Goal: Transaction & Acquisition: Book appointment/travel/reservation

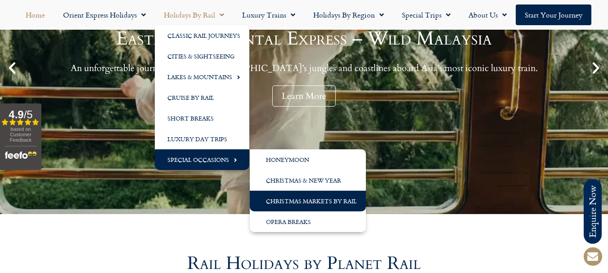
click at [303, 198] on link "Christmas Markets by Rail" at bounding box center [308, 201] width 116 height 21
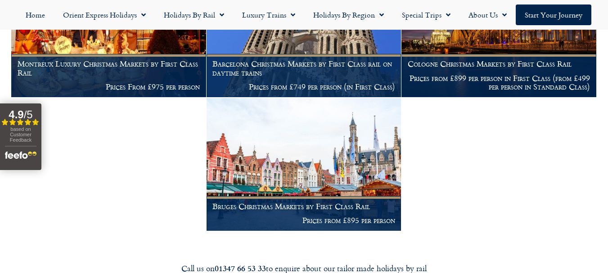
scroll to position [320, 0]
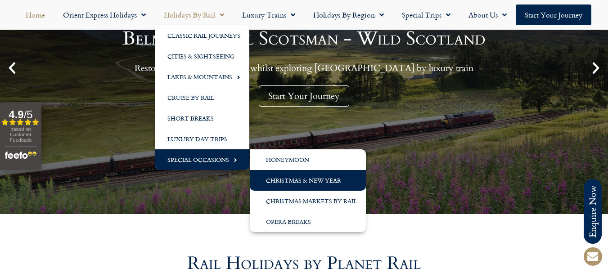
click at [308, 180] on link "Christmas & New Year" at bounding box center [308, 180] width 116 height 21
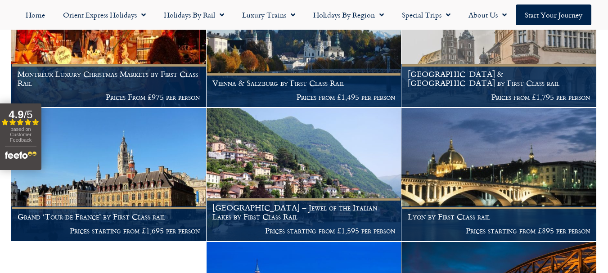
scroll to position [470, 0]
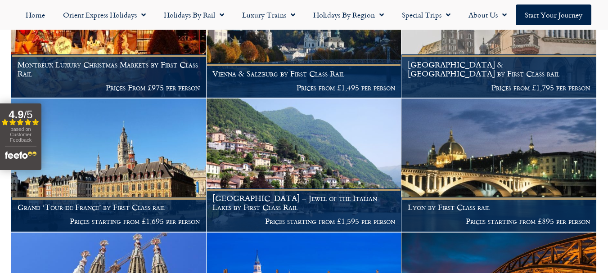
click at [608, 131] on html "01347 66 53 33 Monday to Friday 9am – 5pm Outside of these times please leave a…" at bounding box center [304, 178] width 608 height 1296
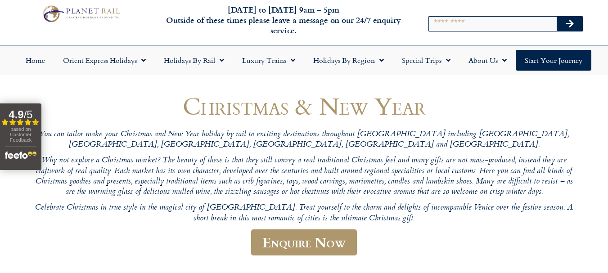
scroll to position [0, 0]
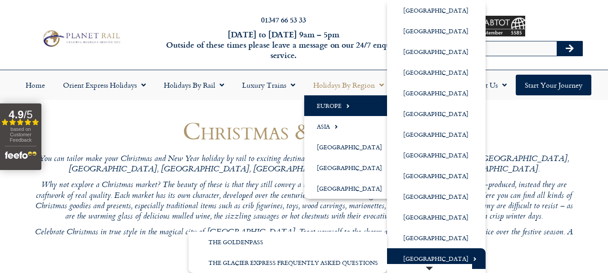
click at [435, 260] on link "[GEOGRAPHIC_DATA]" at bounding box center [436, 259] width 99 height 21
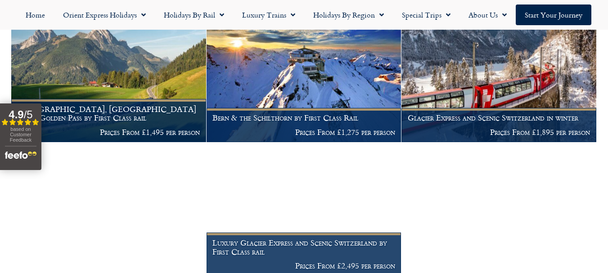
scroll to position [592, 0]
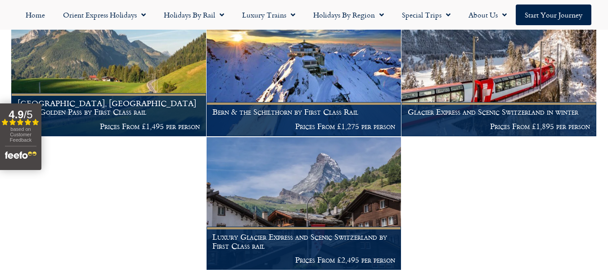
drag, startPoint x: 612, startPoint y: 42, endPoint x: 615, endPoint y: 164, distance: 122.0
click at [608, 167] on html "01347 66 53 33 [DATE] to [DATE] 9am – 5pm Outside of these times please leave a…" at bounding box center [304, 2] width 608 height 1189
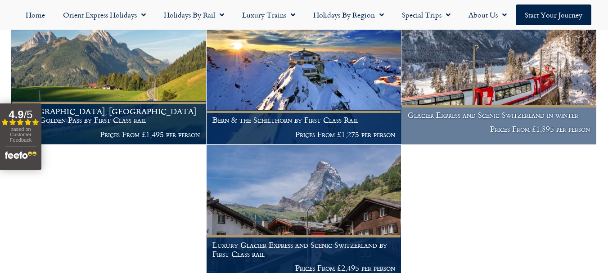
click at [506, 75] on img at bounding box center [499, 78] width 195 height 133
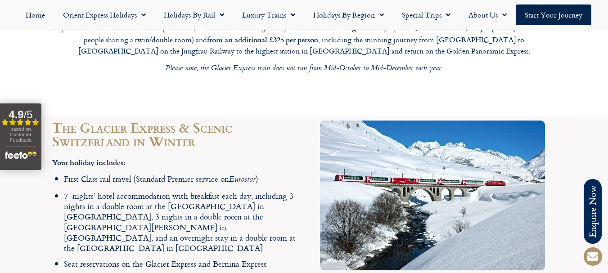
scroll to position [1267, 0]
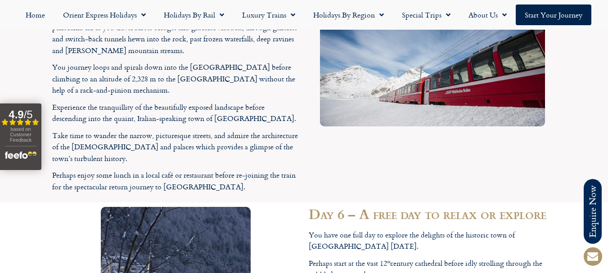
scroll to position [2612, 0]
